Goal: Task Accomplishment & Management: Complete application form

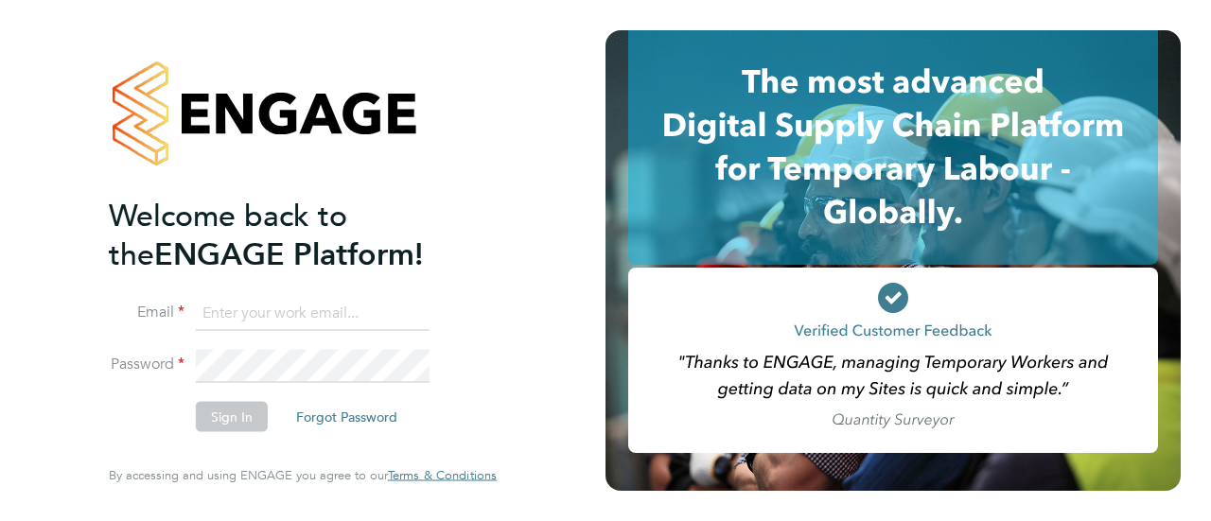
type input "danielle.nicholas@uk.g4s.com"
click at [223, 433] on li "Sign In Forgot Password" at bounding box center [293, 426] width 369 height 49
click at [223, 418] on button "Sign In" at bounding box center [232, 417] width 72 height 30
